Goal: Information Seeking & Learning: Learn about a topic

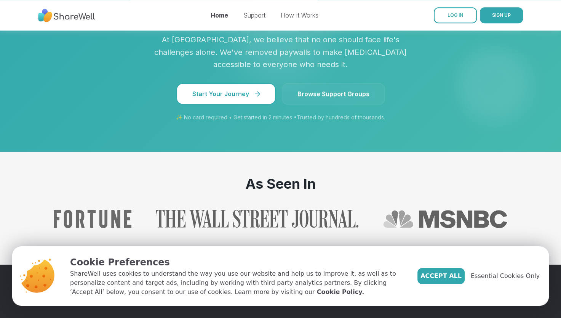
scroll to position [724, 0]
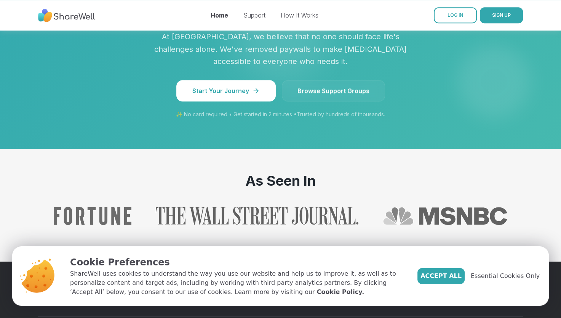
click at [355, 80] on link "Browse Support Groups" at bounding box center [333, 90] width 103 height 21
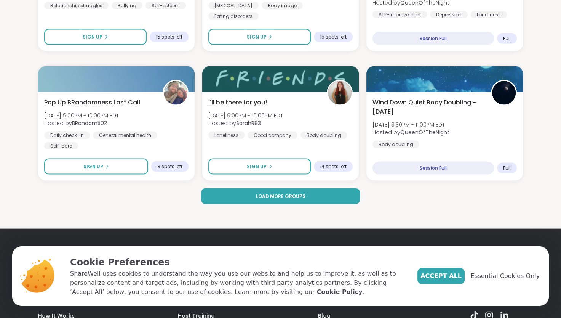
scroll to position [1473, 0]
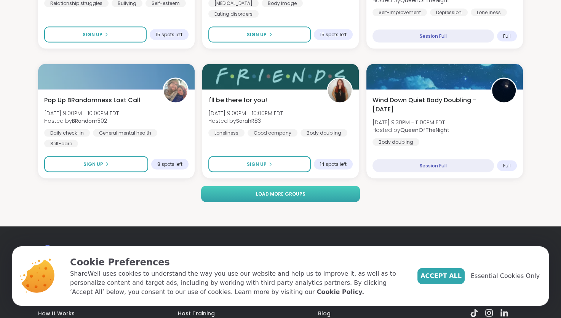
click at [327, 194] on button "Load more groups" at bounding box center [280, 194] width 158 height 16
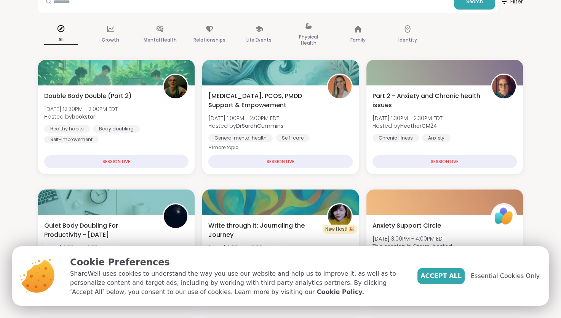
scroll to position [0, 0]
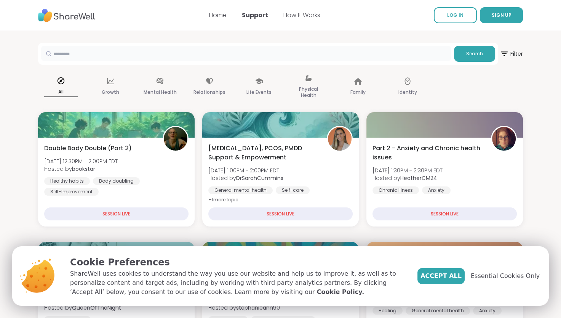
click at [71, 54] on input "text" at bounding box center [246, 53] width 410 height 15
click at [477, 56] on span "Search" at bounding box center [474, 53] width 17 height 7
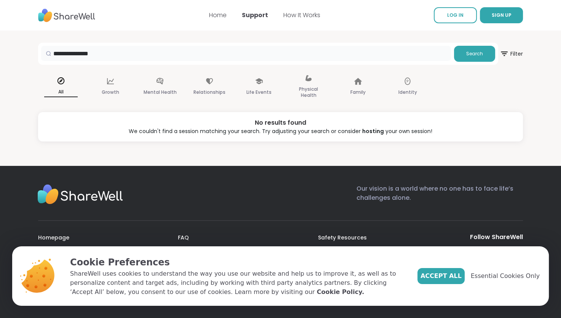
click at [103, 56] on input "**********" at bounding box center [246, 53] width 410 height 15
type input "*"
type input "****"
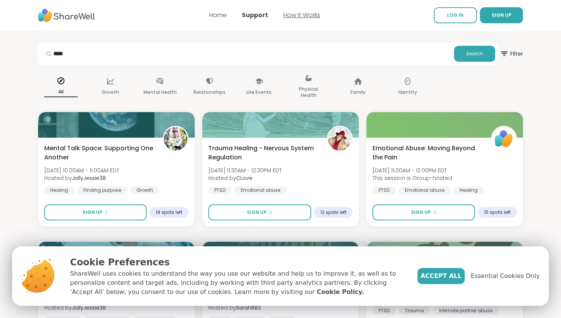
click at [300, 13] on link "How It Works" at bounding box center [301, 15] width 37 height 9
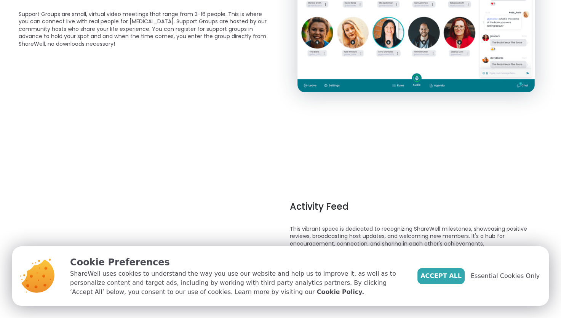
scroll to position [355, 0]
